Goal: Information Seeking & Learning: Find specific fact

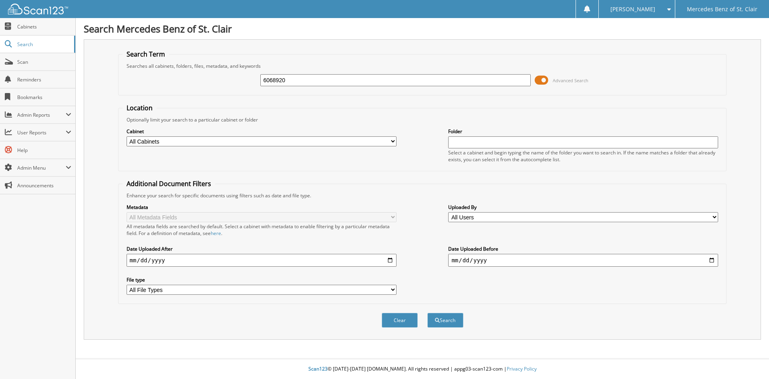
type input "6068920"
click at [428, 313] on button "Search" at bounding box center [446, 320] width 36 height 15
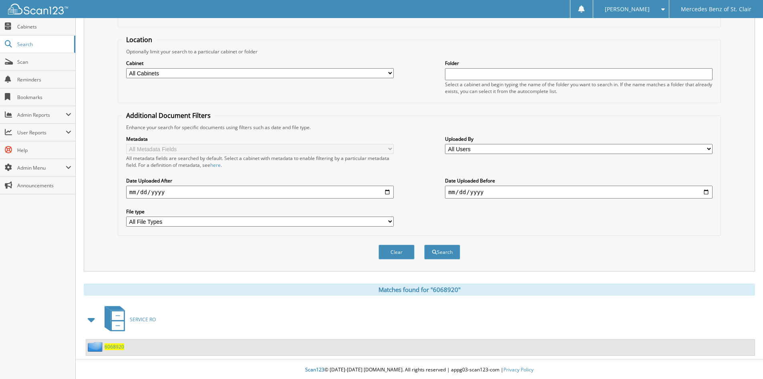
scroll to position [69, 0]
click at [119, 343] on span "6068920" at bounding box center [115, 345] width 20 height 7
